Goal: Book appointment/travel/reservation

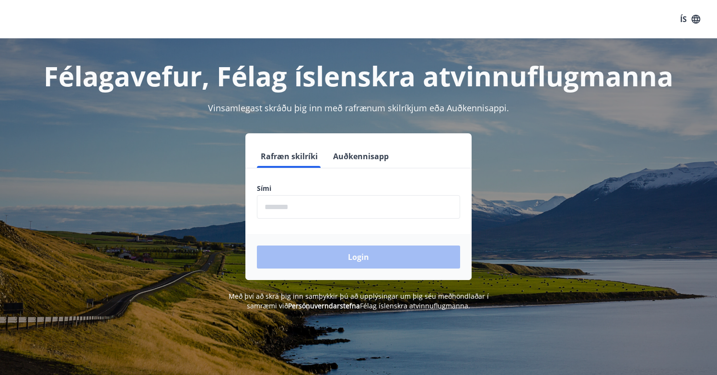
click at [287, 204] on input "phone" at bounding box center [358, 206] width 203 height 23
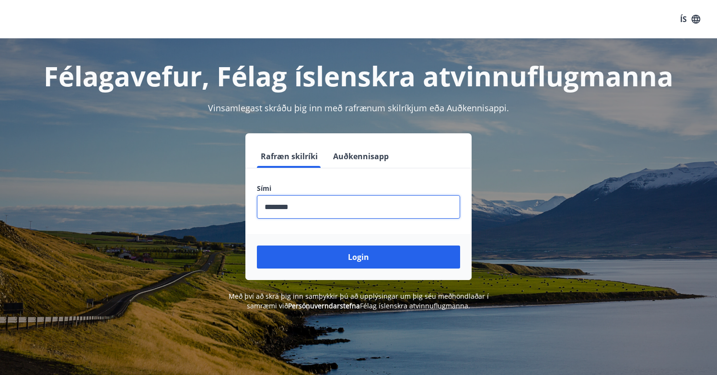
type input "********"
click at [358, 257] on button "Login" at bounding box center [358, 256] width 203 height 23
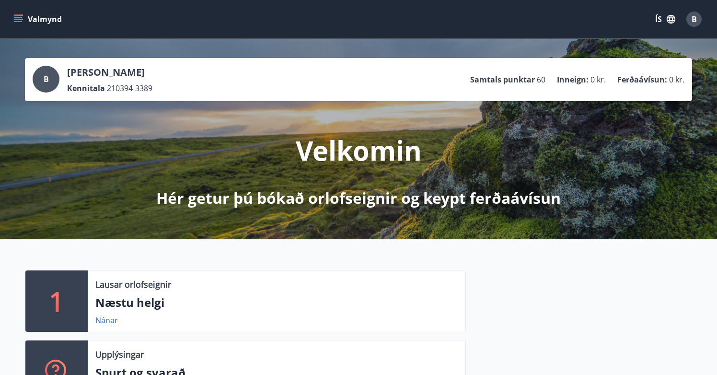
click at [16, 15] on icon "menu" at bounding box center [19, 15] width 11 height 1
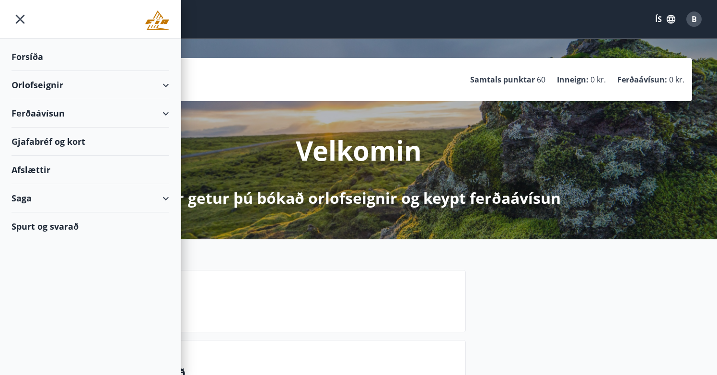
click at [158, 89] on div "Orlofseignir" at bounding box center [90, 85] width 158 height 28
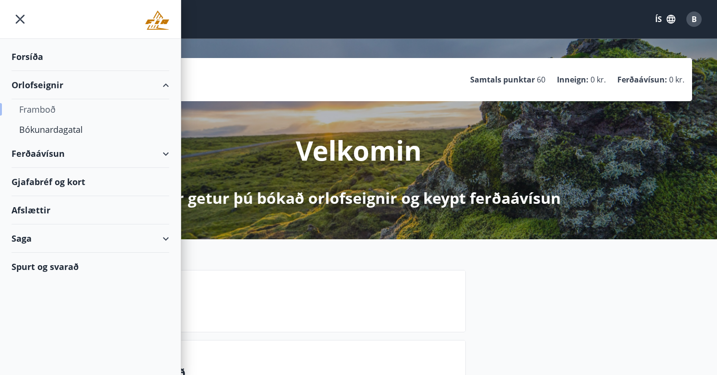
click at [36, 111] on div "Framboð" at bounding box center [90, 109] width 142 height 20
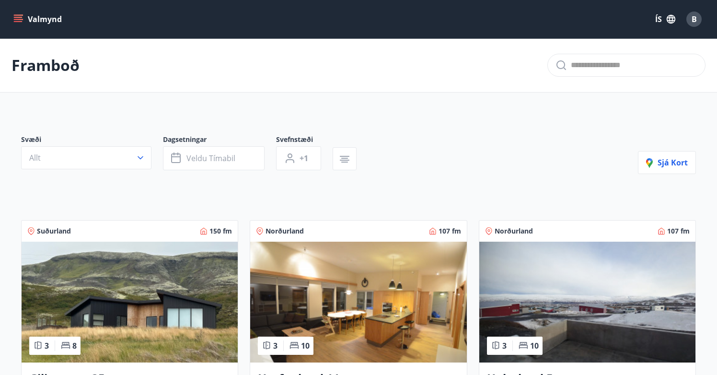
click at [25, 21] on button "Valmynd" at bounding box center [38, 19] width 54 height 17
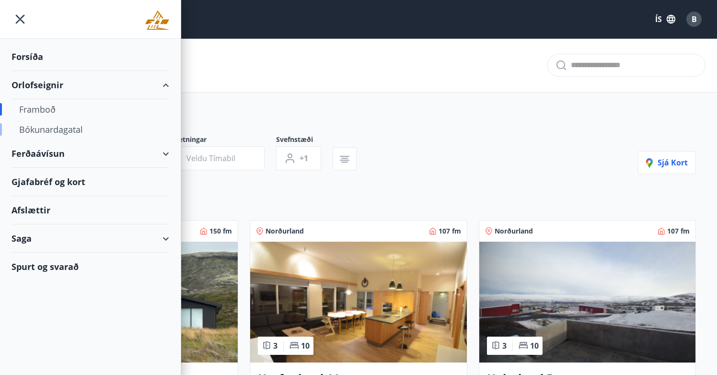
click at [41, 130] on div "Bókunardagatal" at bounding box center [90, 129] width 142 height 20
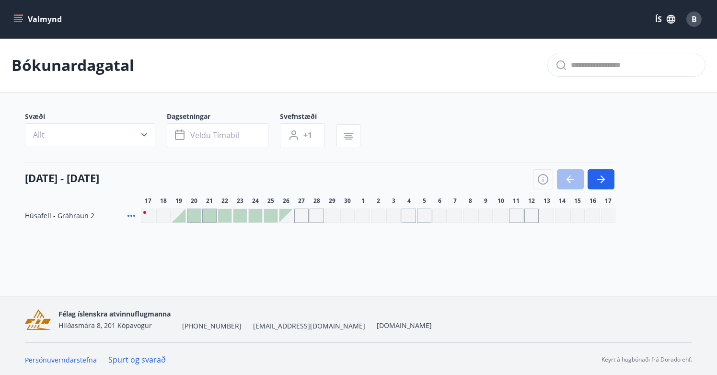
drag, startPoint x: 521, startPoint y: 194, endPoint x: 445, endPoint y: 263, distance: 103.5
click at [445, 263] on div "Valmynd ÍS B Bókunardagatal Svæði Allt Dagsetningar Veldu tímabil Svefnstæði +1…" at bounding box center [358, 148] width 717 height 296
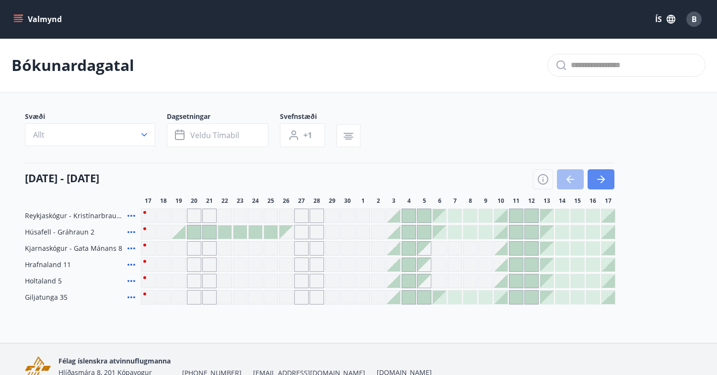
click at [601, 180] on icon "button" at bounding box center [601, 179] width 8 height 1
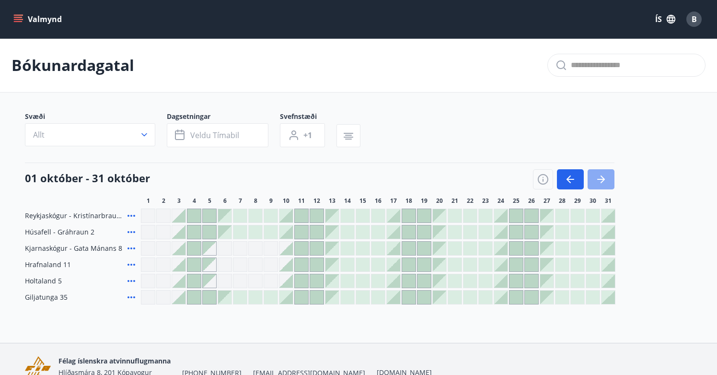
click at [600, 179] on icon "button" at bounding box center [601, 179] width 8 height 1
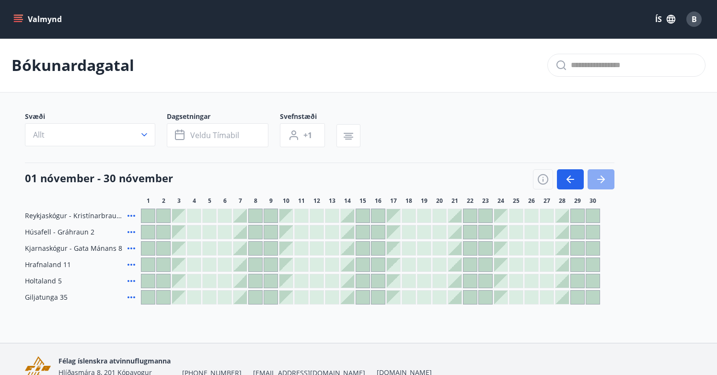
click at [600, 179] on icon "button" at bounding box center [601, 179] width 8 height 1
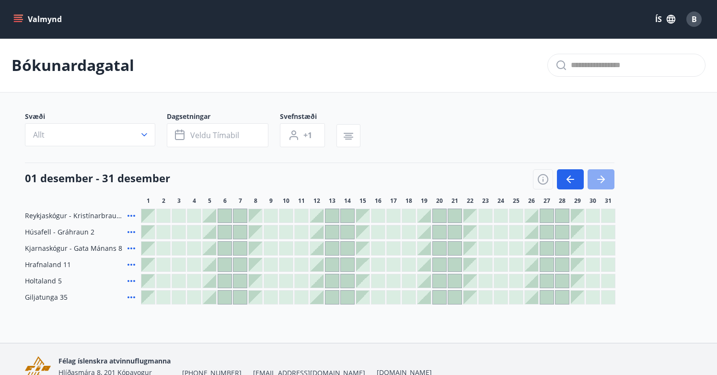
click at [606, 176] on icon "button" at bounding box center [600, 178] width 11 height 11
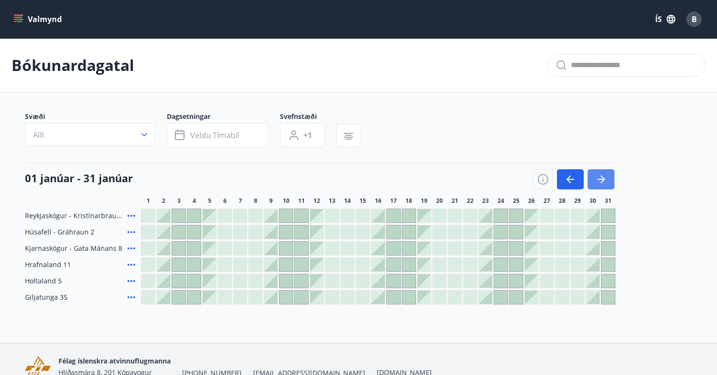
click at [606, 176] on icon "button" at bounding box center [600, 178] width 11 height 11
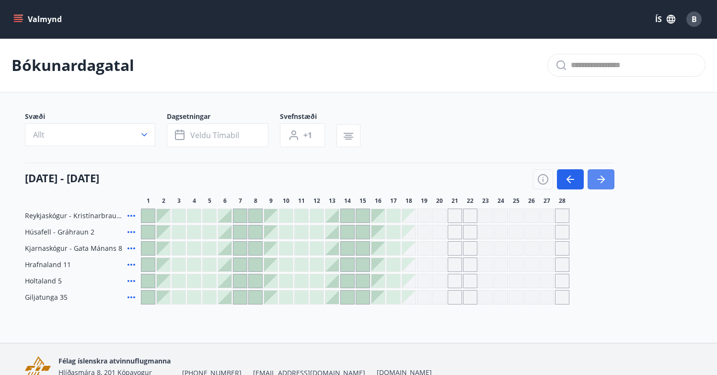
click at [604, 177] on icon "button" at bounding box center [600, 178] width 11 height 11
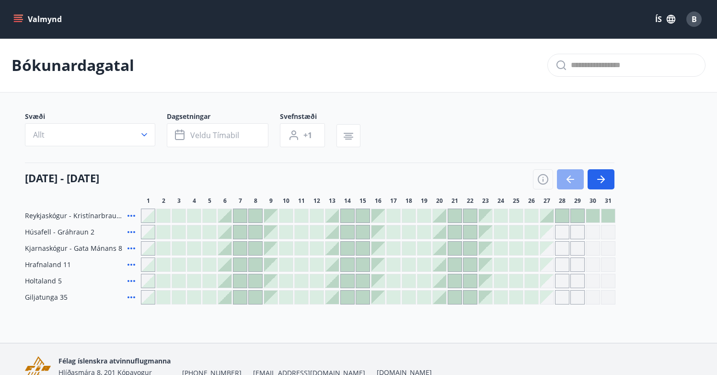
click at [564, 182] on button "button" at bounding box center [570, 179] width 27 height 20
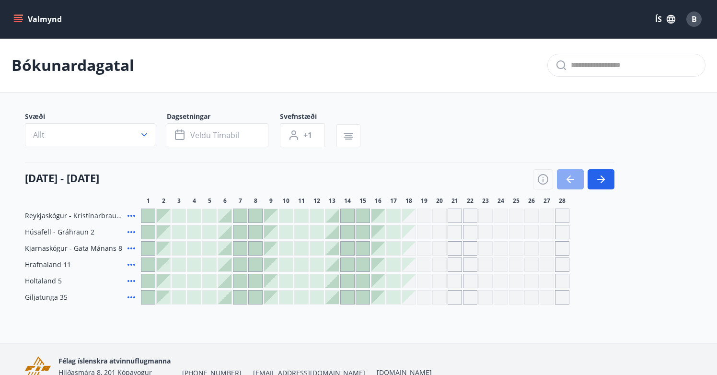
click at [569, 179] on icon "button" at bounding box center [570, 179] width 8 height 1
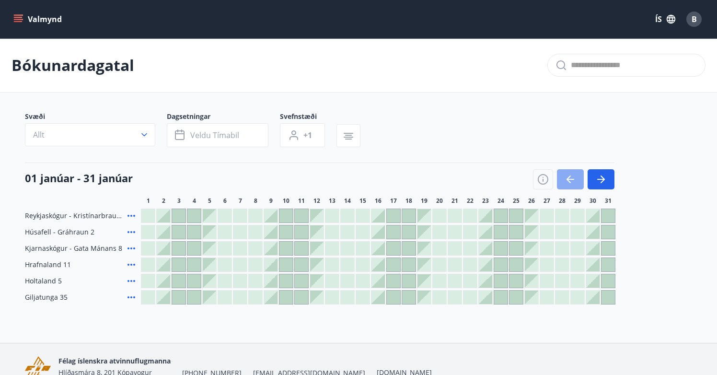
click at [569, 179] on icon "button" at bounding box center [570, 179] width 8 height 1
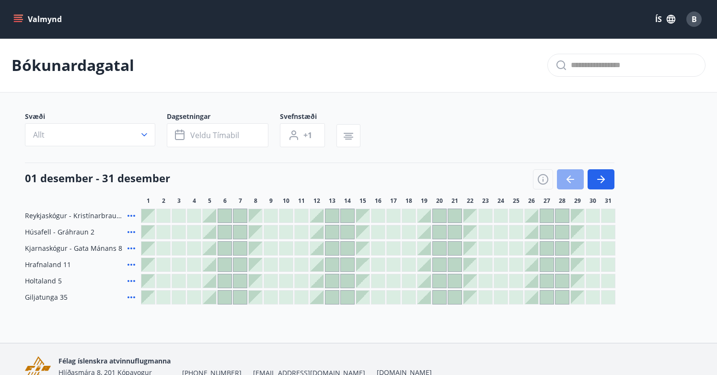
click at [569, 179] on icon "button" at bounding box center [570, 179] width 8 height 1
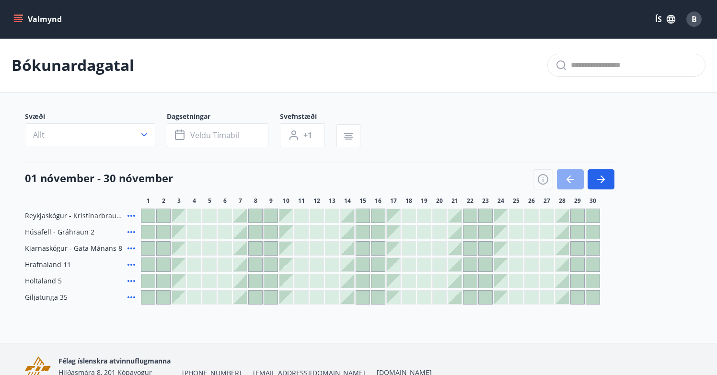
click at [569, 179] on icon "button" at bounding box center [570, 179] width 8 height 1
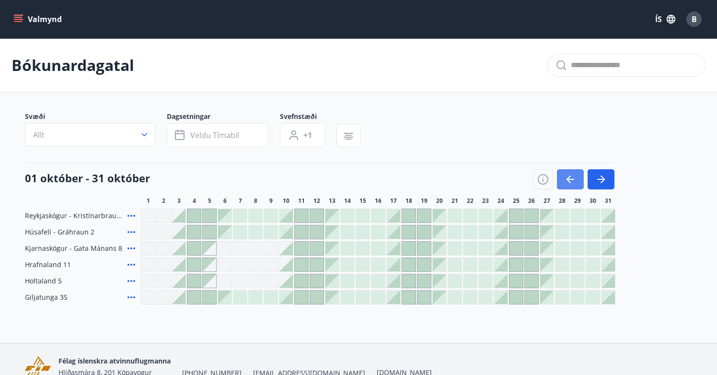
click at [569, 179] on icon "button" at bounding box center [570, 179] width 8 height 1
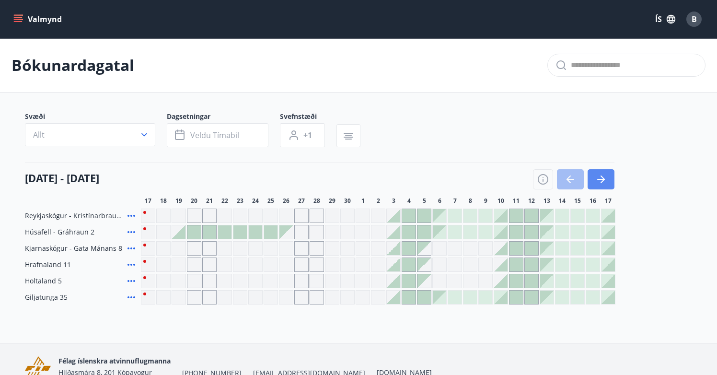
click at [604, 183] on icon "button" at bounding box center [600, 178] width 11 height 11
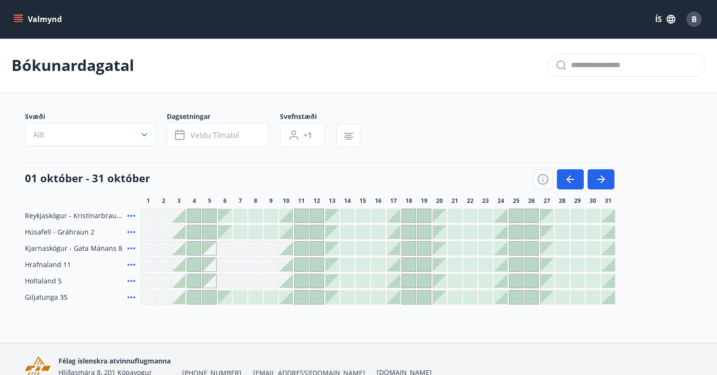
click at [396, 237] on div at bounding box center [393, 231] width 13 height 13
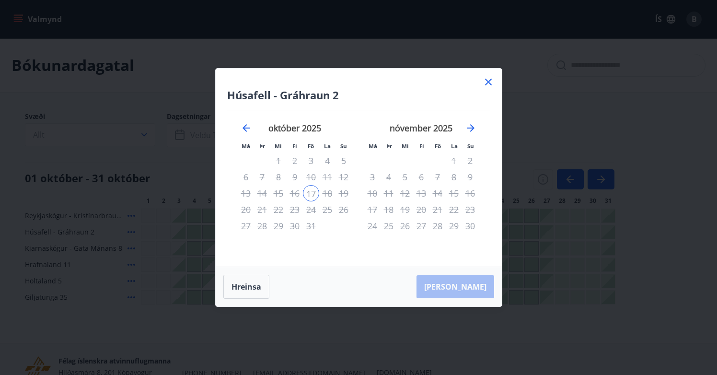
click at [490, 83] on icon at bounding box center [488, 82] width 7 height 7
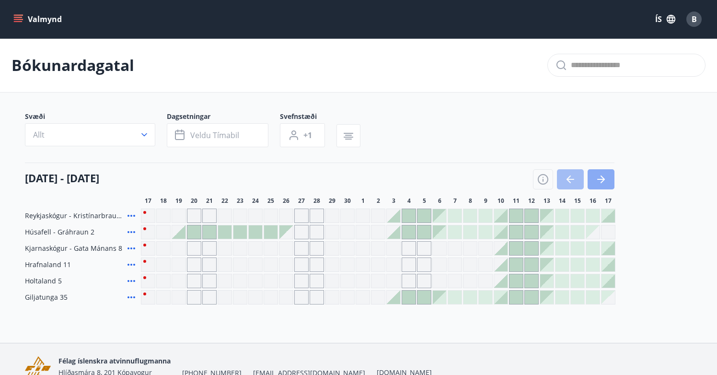
click at [605, 184] on icon "button" at bounding box center [600, 178] width 11 height 11
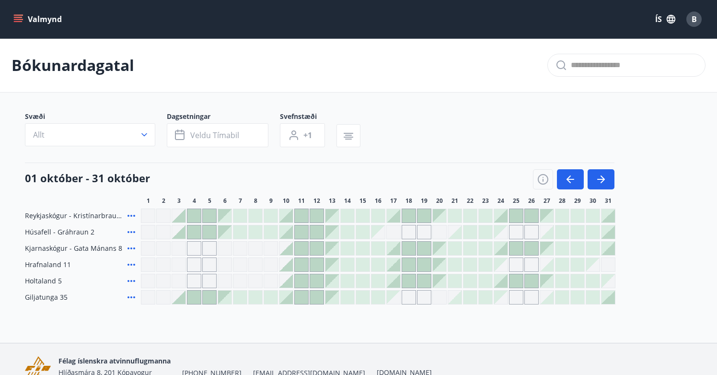
click at [128, 216] on icon at bounding box center [131, 216] width 8 height 2
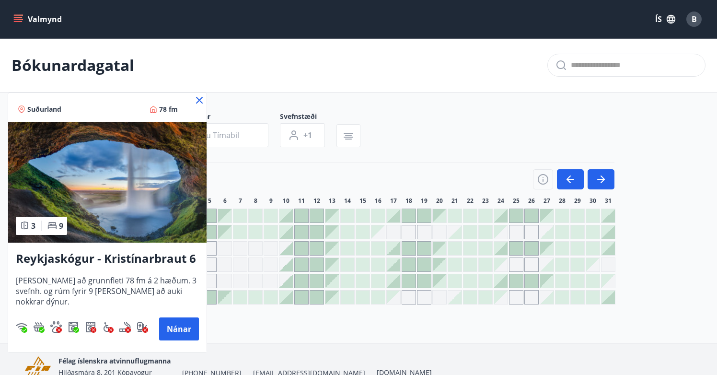
click at [202, 98] on icon at bounding box center [199, 100] width 7 height 7
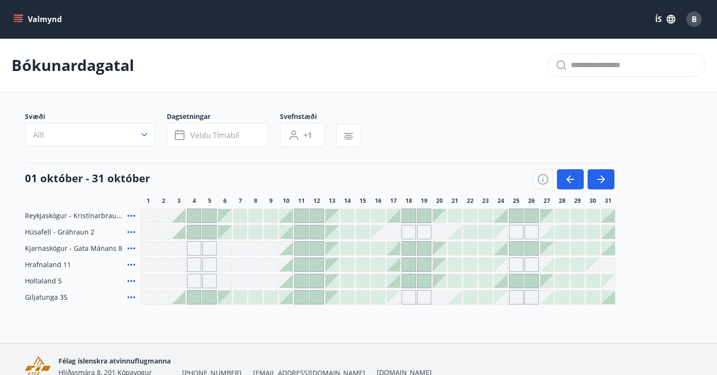
click at [181, 237] on div at bounding box center [178, 231] width 13 height 13
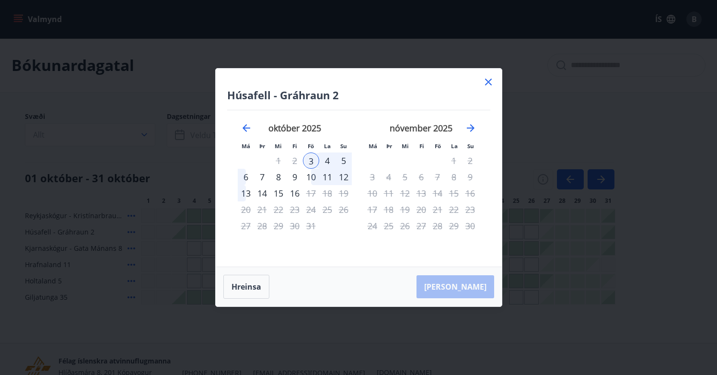
click at [242, 176] on div "6" at bounding box center [246, 177] width 16 height 16
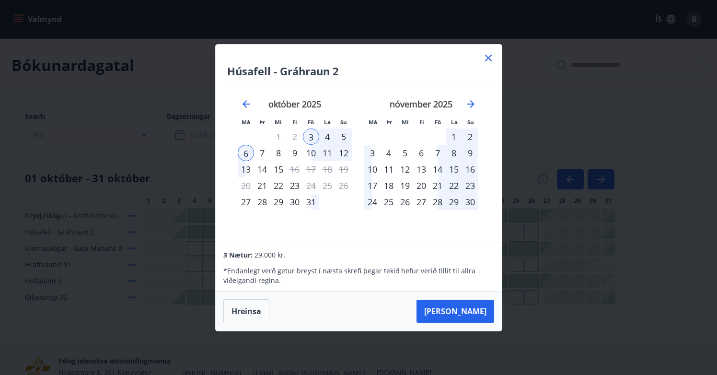
click at [488, 57] on icon at bounding box center [488, 58] width 7 height 7
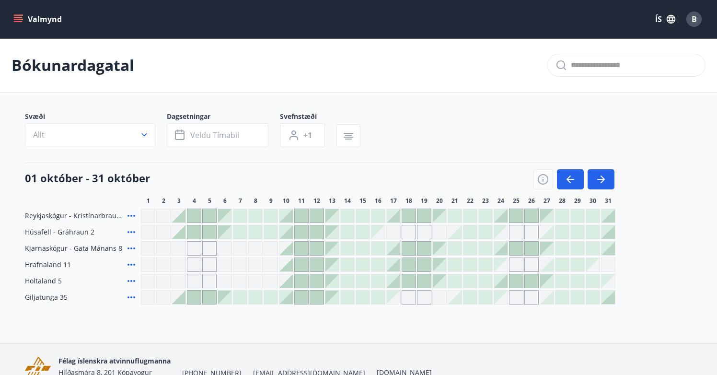
click at [395, 218] on div at bounding box center [393, 215] width 13 height 13
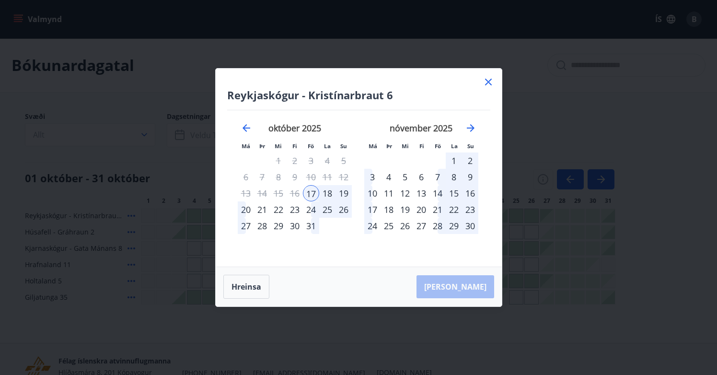
click at [244, 208] on div "20" at bounding box center [246, 209] width 16 height 16
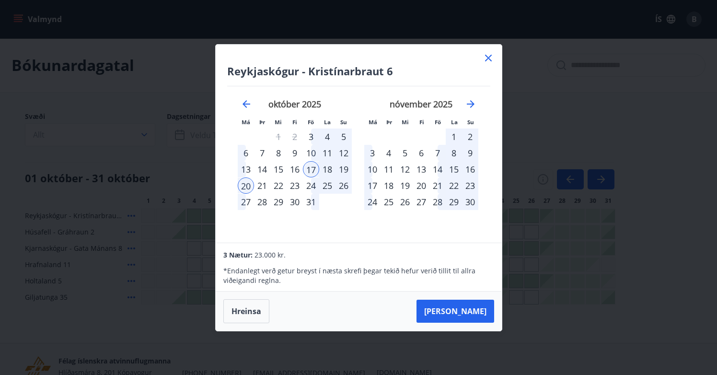
click at [263, 185] on div "21" at bounding box center [262, 185] width 16 height 16
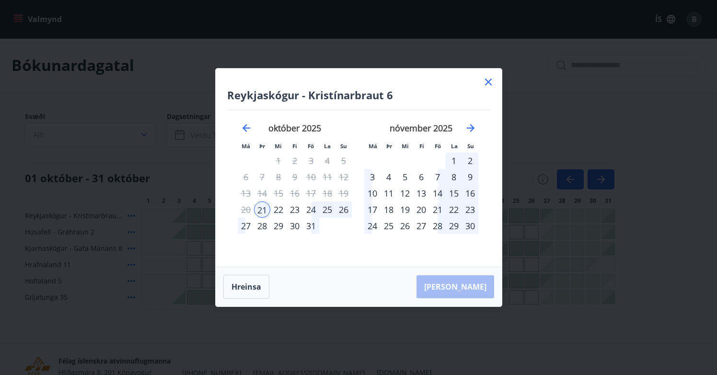
click at [488, 83] on icon at bounding box center [487, 81] width 11 height 11
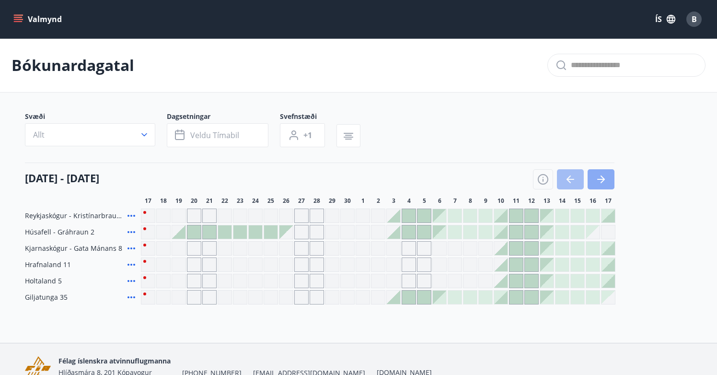
click at [601, 179] on icon "button" at bounding box center [601, 179] width 8 height 1
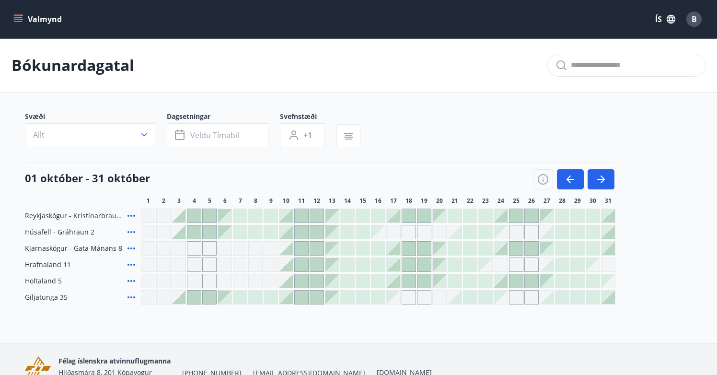
click at [396, 217] on div at bounding box center [393, 215] width 13 height 13
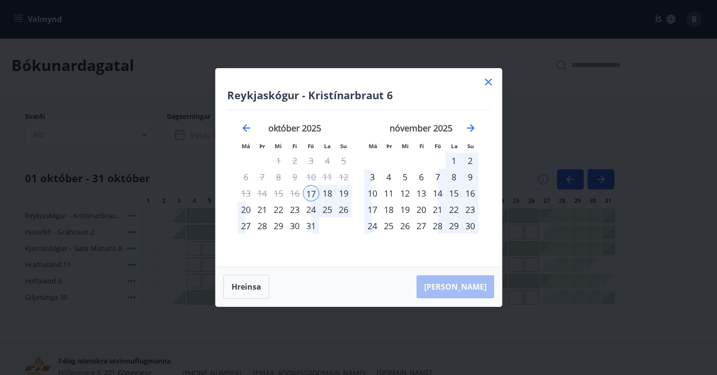
click at [279, 211] on div "22" at bounding box center [278, 209] width 16 height 16
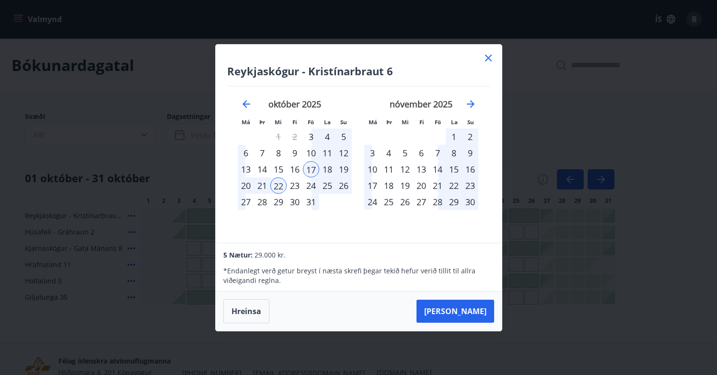
click at [265, 188] on div "21" at bounding box center [262, 185] width 16 height 16
click at [314, 172] on div "17" at bounding box center [311, 169] width 16 height 16
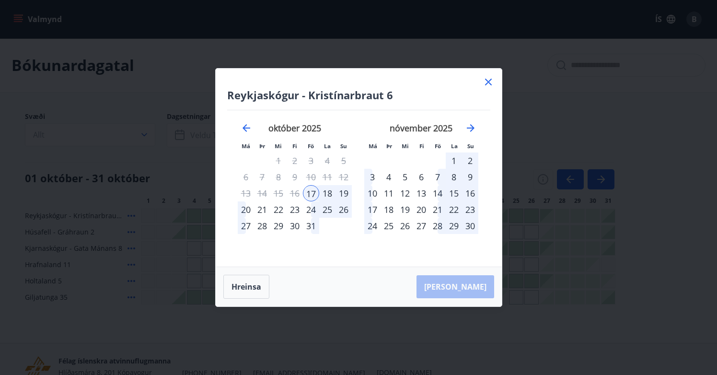
click at [261, 211] on div "21" at bounding box center [262, 209] width 16 height 16
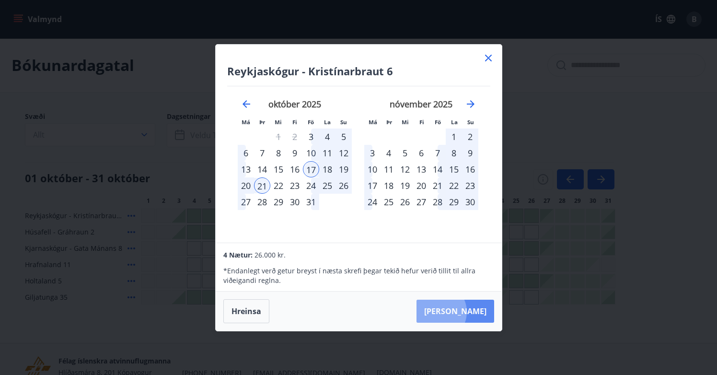
click at [466, 311] on button "Taka Frá" at bounding box center [455, 310] width 78 height 23
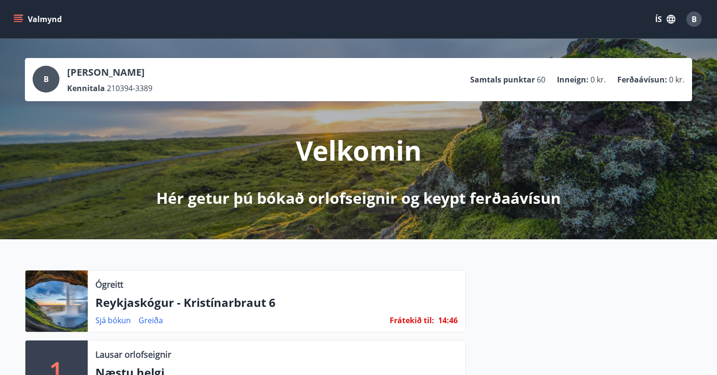
click at [13, 25] on button "Valmynd" at bounding box center [38, 19] width 54 height 17
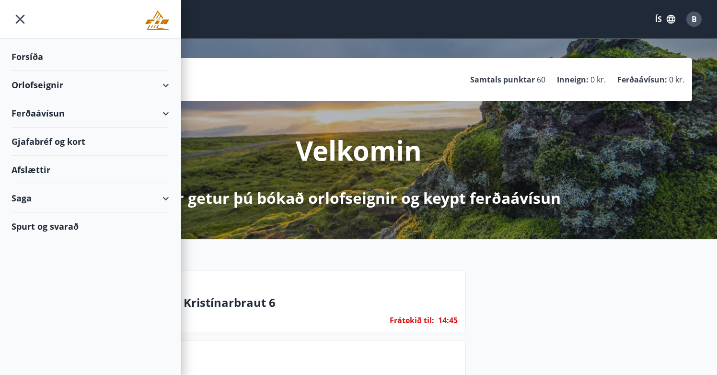
click at [115, 82] on div "Orlofseignir" at bounding box center [90, 85] width 158 height 28
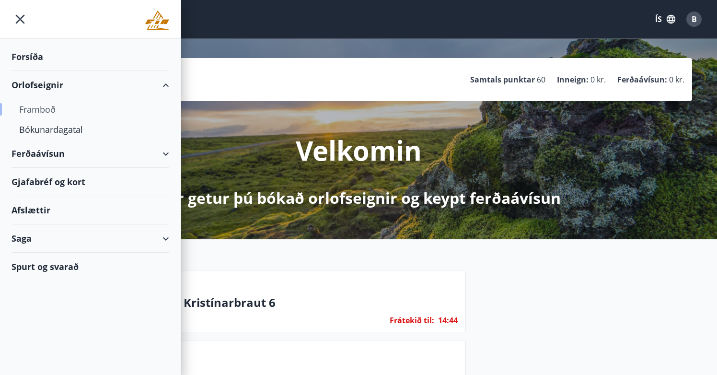
click at [54, 105] on div "Framboð" at bounding box center [90, 109] width 142 height 20
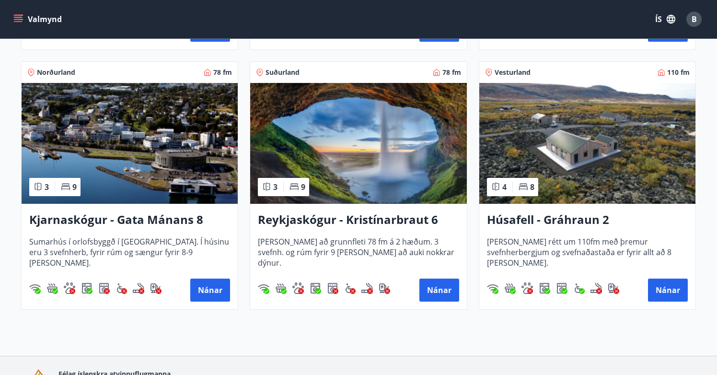
scroll to position [430, 0]
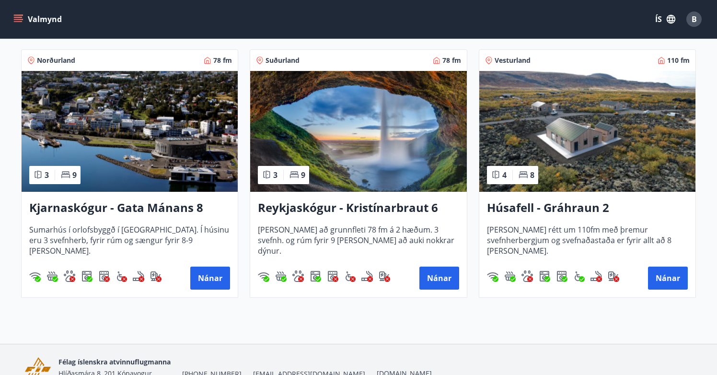
click at [332, 209] on h3 "Reykjaskógur - Kristínarbraut 6" at bounding box center [358, 207] width 201 height 17
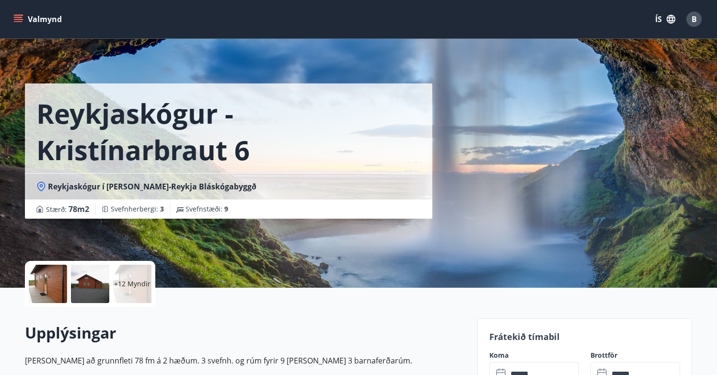
click at [111, 285] on div "+12 Myndir" at bounding box center [90, 284] width 130 height 46
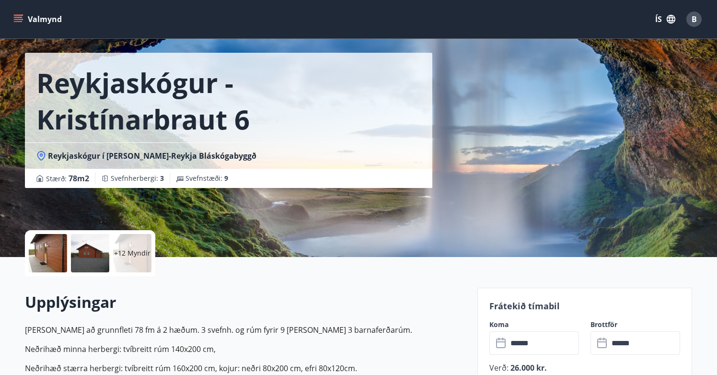
scroll to position [33, 0]
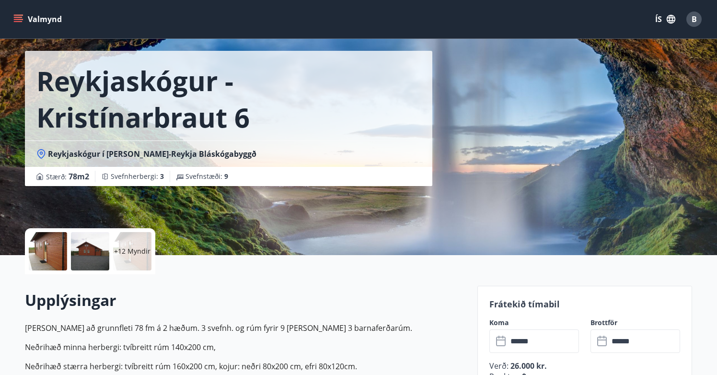
click at [141, 255] on p "+12 Myndir" at bounding box center [132, 251] width 36 height 10
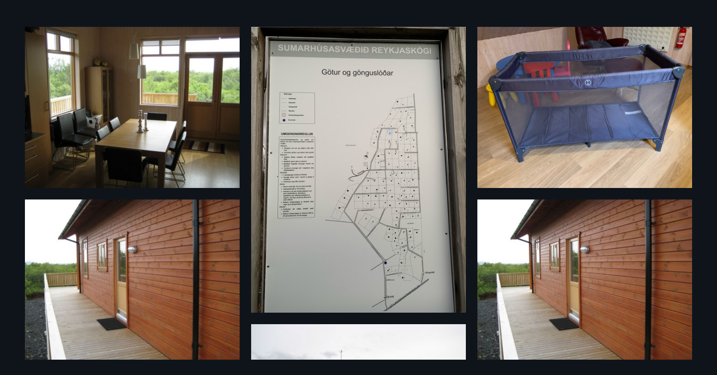
scroll to position [27, 0]
click at [382, 195] on img at bounding box center [358, 169] width 215 height 286
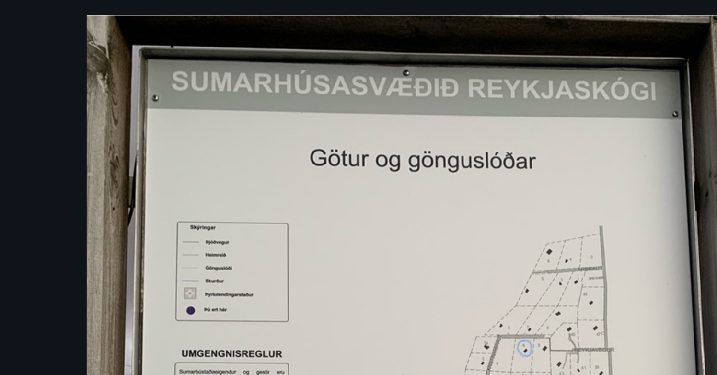
scroll to position [33, 0]
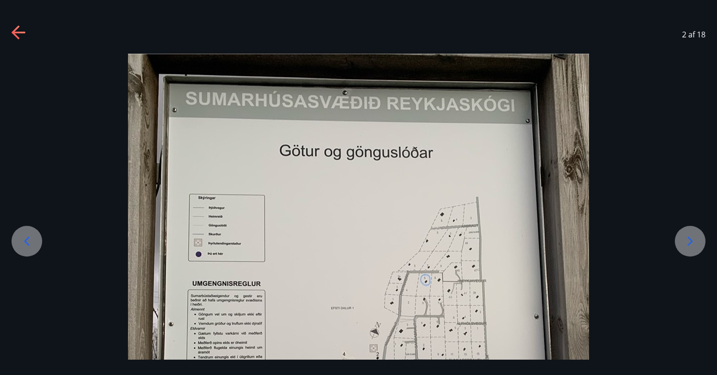
click at [17, 30] on icon at bounding box center [18, 32] width 15 height 15
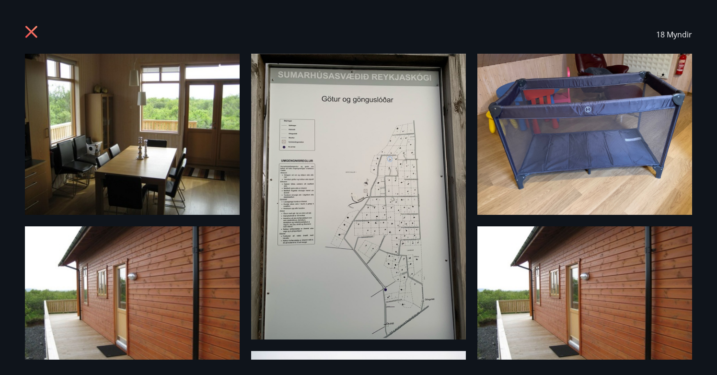
scroll to position [0, 0]
click at [23, 33] on div "18 Myndir" at bounding box center [358, 34] width 690 height 38
click at [26, 33] on icon at bounding box center [32, 32] width 15 height 15
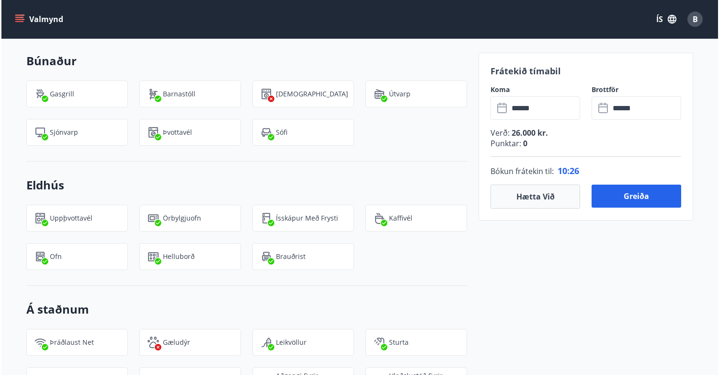
scroll to position [919, 0]
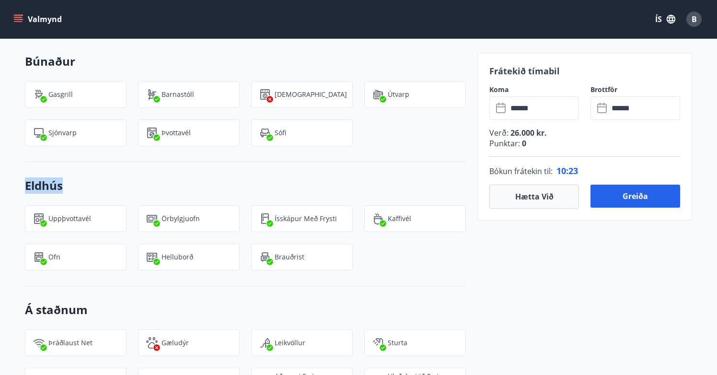
drag, startPoint x: 23, startPoint y: 190, endPoint x: 90, endPoint y: 192, distance: 66.6
click at [90, 192] on div "+15 Myndir Upplýsingar [PERSON_NAME] að grunnfleti 78 fm á 2 hæðum. 3 svefnh. o…" at bounding box center [239, 104] width 452 height 1470
click at [90, 192] on h3 "Eldhús" at bounding box center [245, 185] width 441 height 16
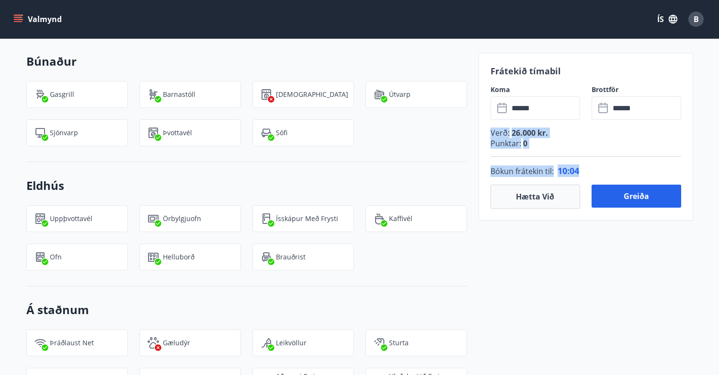
drag, startPoint x: 491, startPoint y: 127, endPoint x: 590, endPoint y: 170, distance: 107.5
click at [590, 170] on div "Verð : 26.000 kr. Punktar : 0 Bókun frátekin til : 10 : 04" at bounding box center [586, 152] width 191 height 65
click at [563, 267] on div "Frátekið tímabil Koma ​ ****** ​ Brottför ​ ****** ​ Verð : 26.000 kr. Punktar …" at bounding box center [586, 134] width 215 height 1470
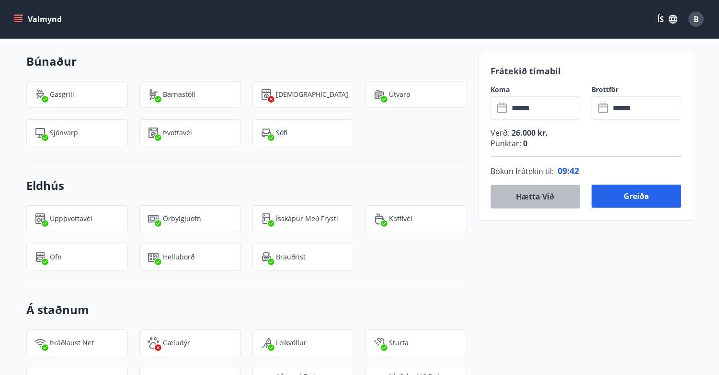
click at [518, 195] on button "Hætta við" at bounding box center [536, 196] width 90 height 24
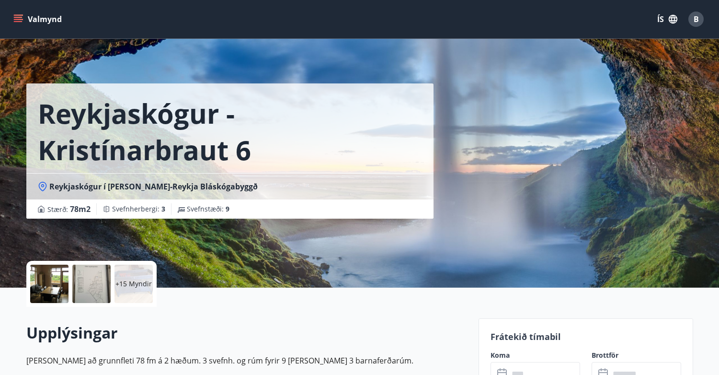
scroll to position [0, 0]
